Goal: Task Accomplishment & Management: Manage account settings

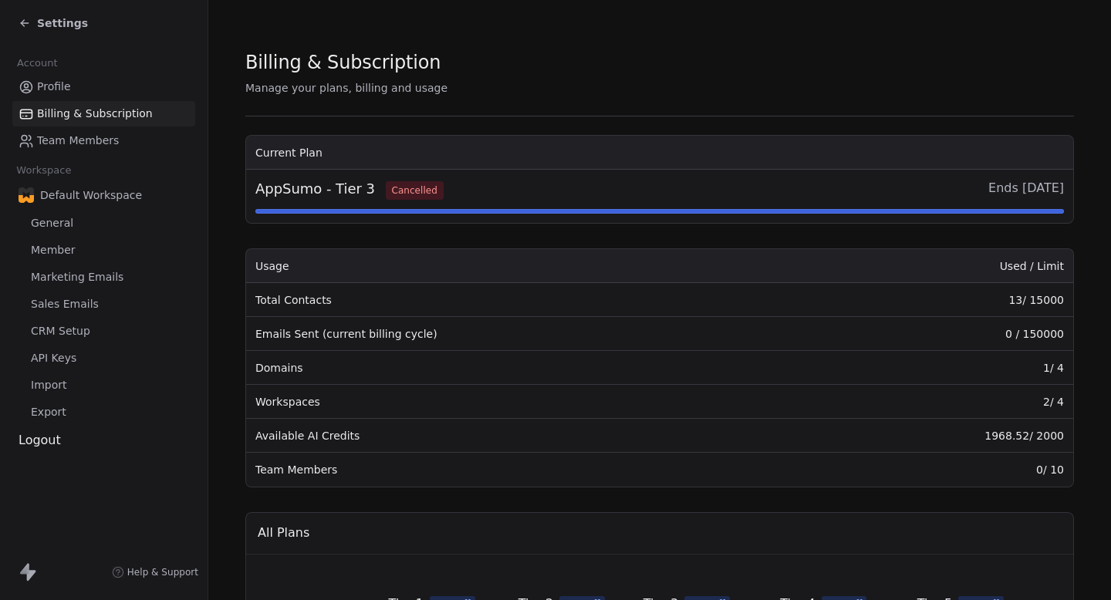
click at [521, 52] on div "Billing & Subscription" at bounding box center [659, 62] width 828 height 26
click at [66, 278] on span "Marketing Emails" at bounding box center [77, 277] width 93 height 16
